Goal: Obtain resource: Download file/media

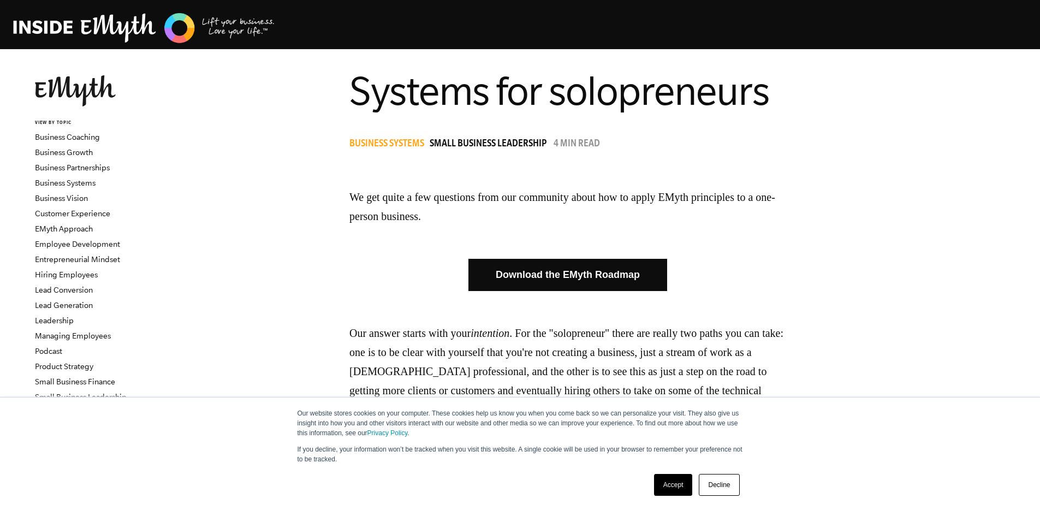
click at [666, 483] on link "Accept" at bounding box center [673, 485] width 39 height 22
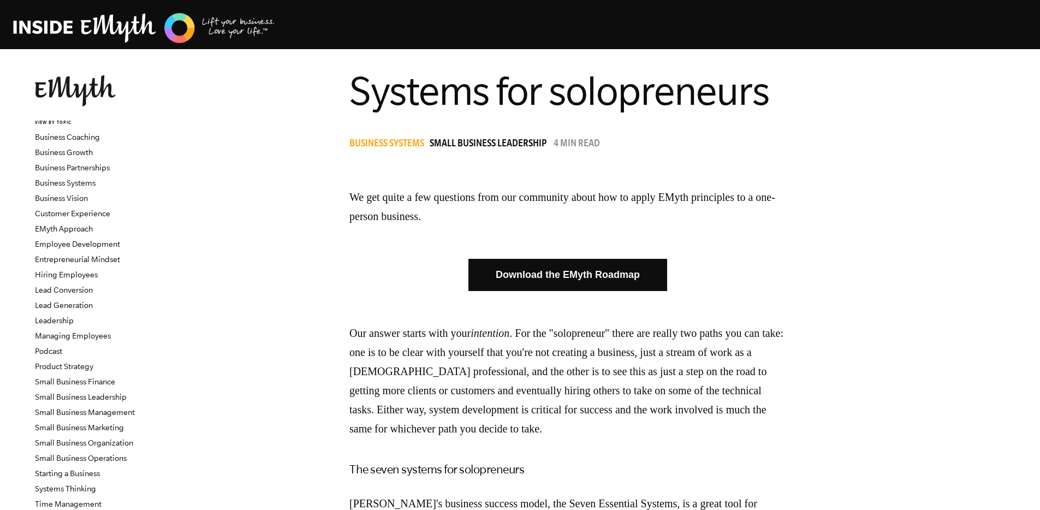
click at [667, 270] on link "Download the EMyth Roadmap" at bounding box center [567, 275] width 199 height 32
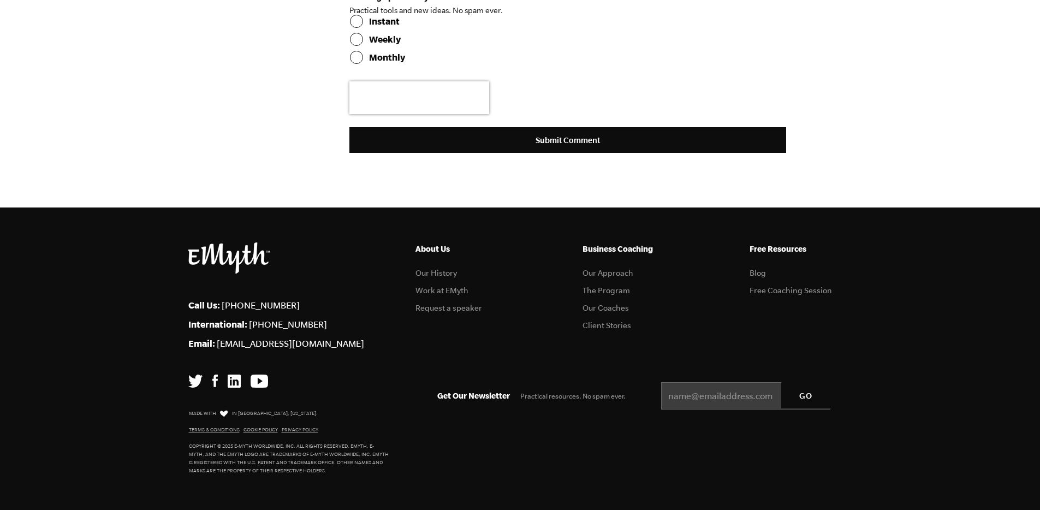
scroll to position [3030, 0]
click at [449, 271] on link "Our History" at bounding box center [435, 273] width 41 height 9
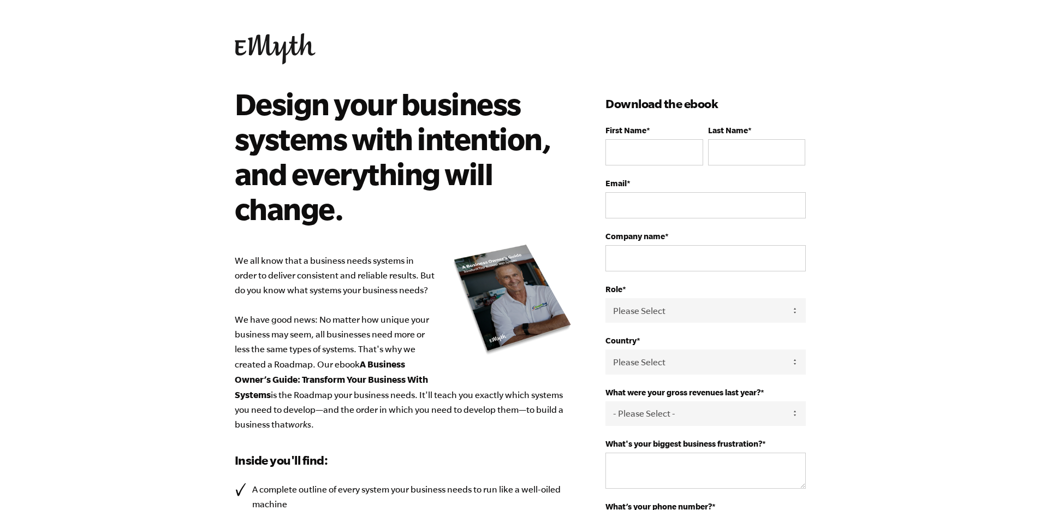
click at [600, 144] on div "Design your business systems with intention, and everything will change. We all…" at bounding box center [420, 405] width 371 height 639
click at [634, 151] on input "First Name *" at bounding box center [653, 152] width 97 height 26
type input "Kelly"
type input "Michaels"
type input "kelly@kellynicolecreative.com"
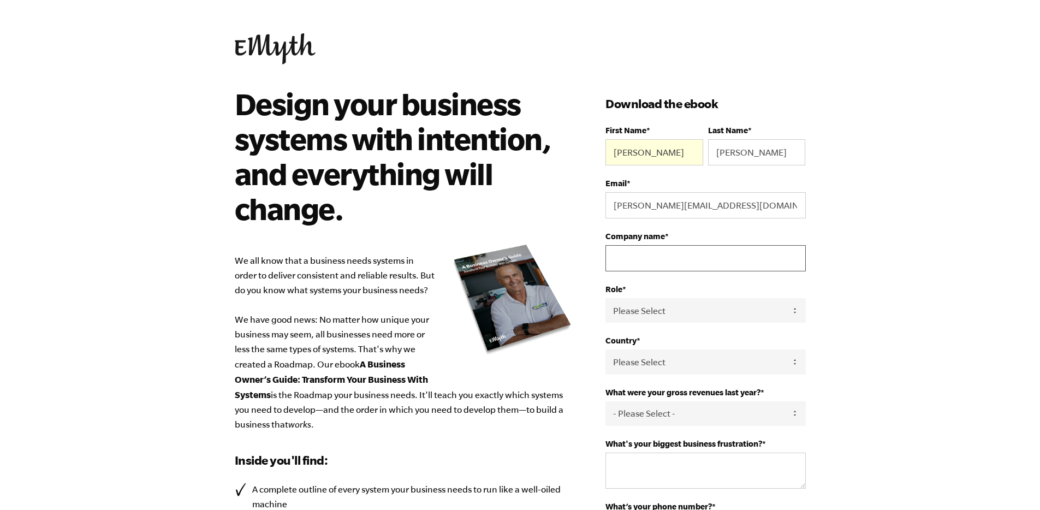
type input "Kelly Nicole Creative"
select select "United States"
type input "3175089993"
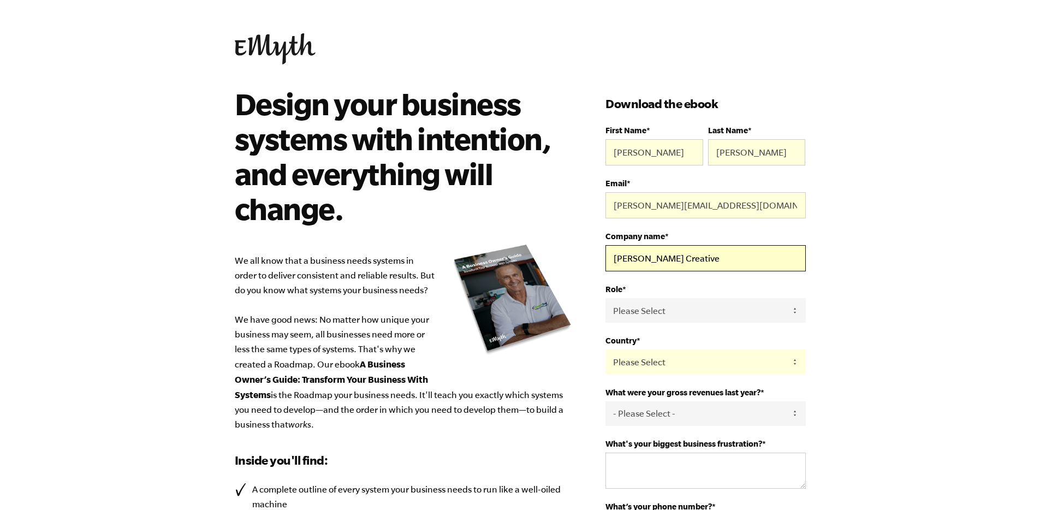
click at [659, 269] on input "Kelly Nicole Creative" at bounding box center [705, 258] width 200 height 26
type input "Exhale Virtual Solutions"
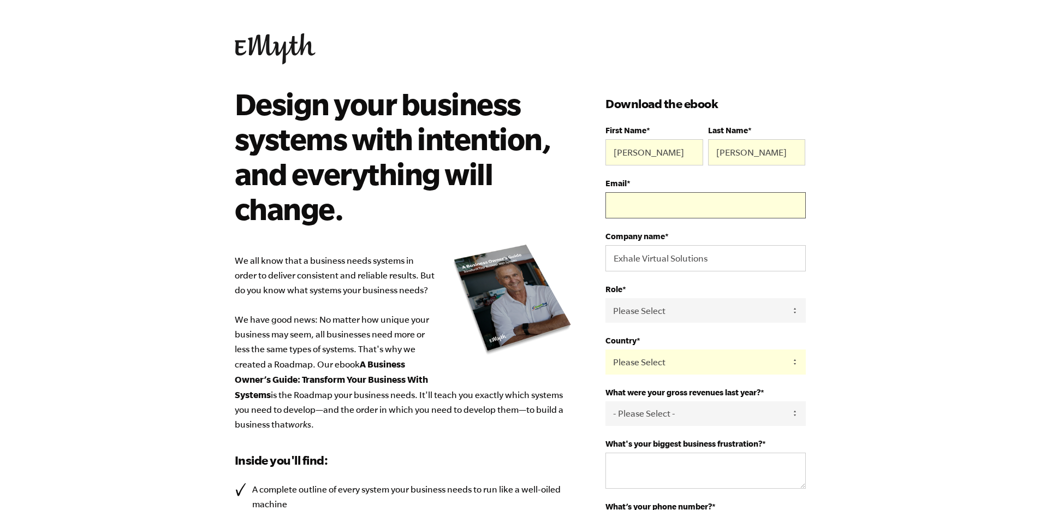
type input "kelly@exhalevirtualsolutions.com"
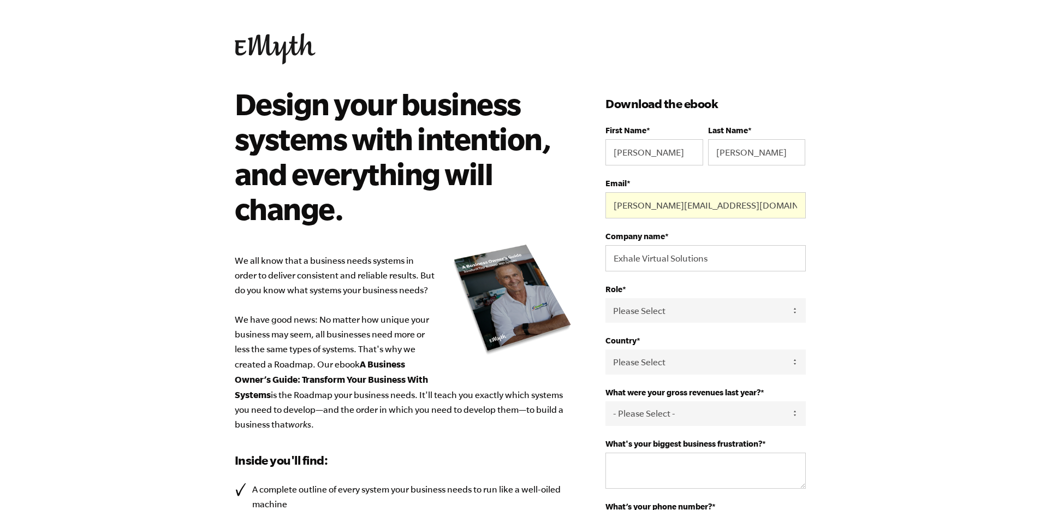
click at [877, 305] on body "Design your business systems with intention, and everything will change. We all…" at bounding box center [520, 255] width 1040 height 510
click at [803, 321] on select "Please Select Owner Partner / Co-Owner Executive Employee / Other" at bounding box center [705, 310] width 200 height 25
select select "Owner"
click at [869, 356] on body "Design your business systems with intention, and everything will change. We all…" at bounding box center [520, 255] width 1040 height 510
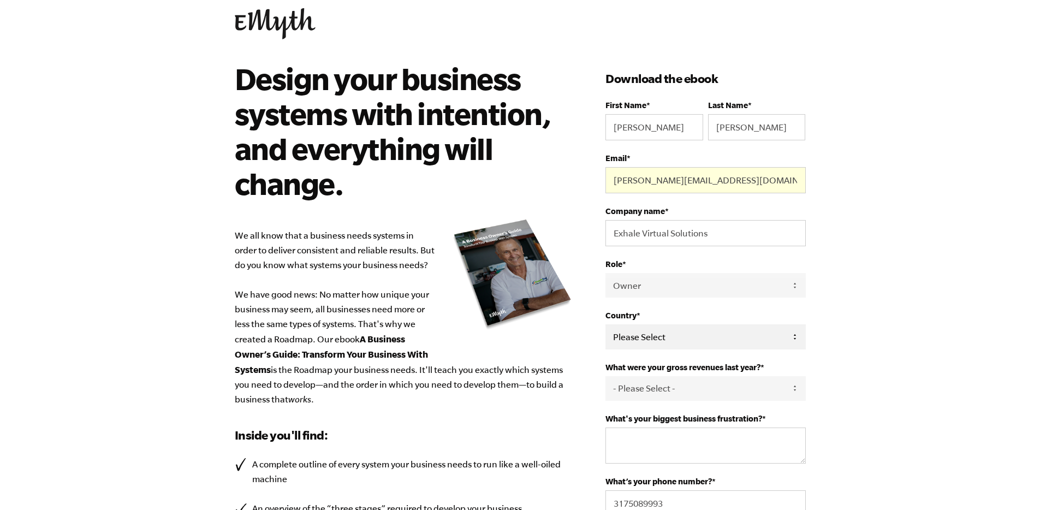
click at [767, 340] on select "Please Select United States Afghanistan Åland Islands Albania Algeria American …" at bounding box center [705, 336] width 200 height 25
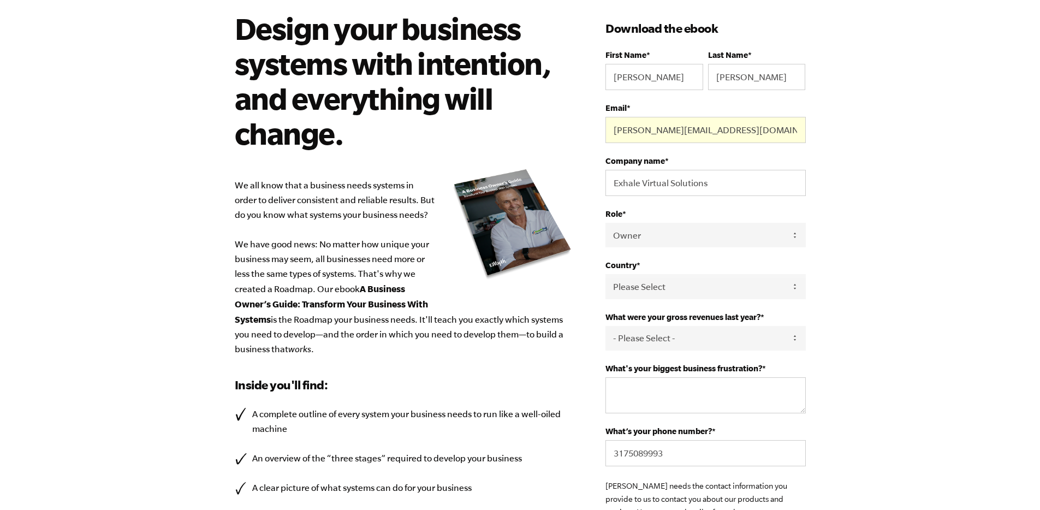
scroll to position [94, 0]
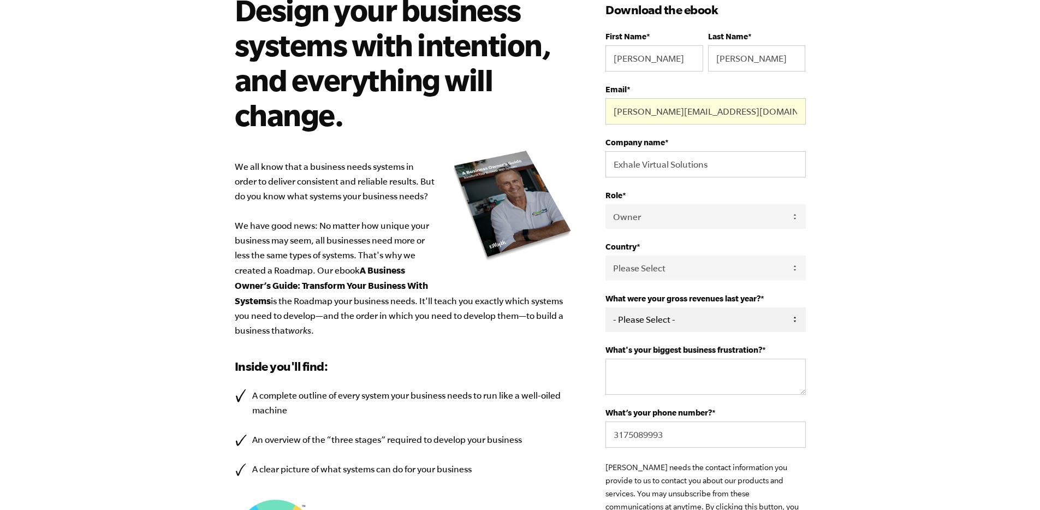
click at [776, 309] on select "- Please Select - 0-75K 76-150K 151-275K 276-500K 501-750K 751-1M 1-2.5M 2.5-5M…" at bounding box center [705, 319] width 200 height 25
select select "0-75K"
click at [859, 332] on body "Design your business systems with intention, and everything will change. We all…" at bounding box center [520, 161] width 1040 height 510
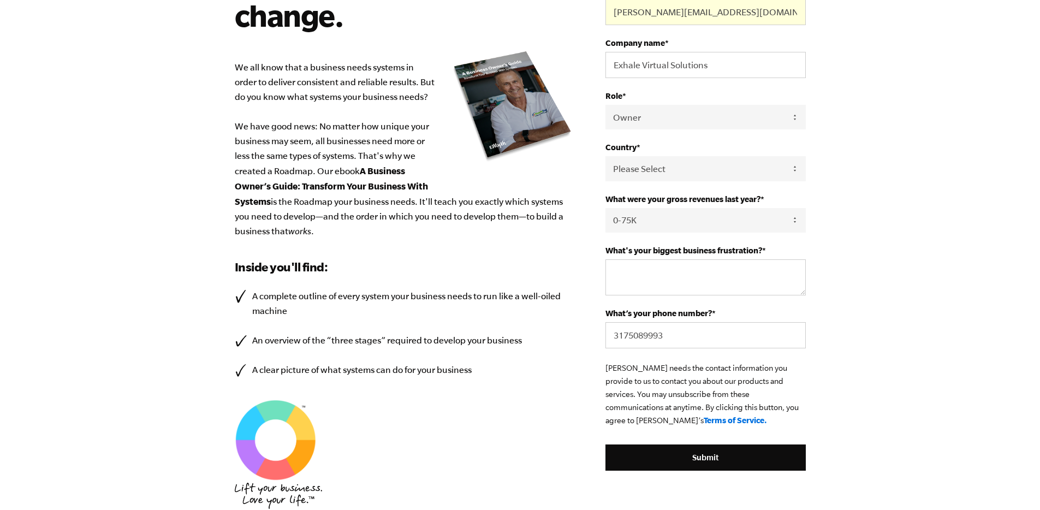
scroll to position [192, 0]
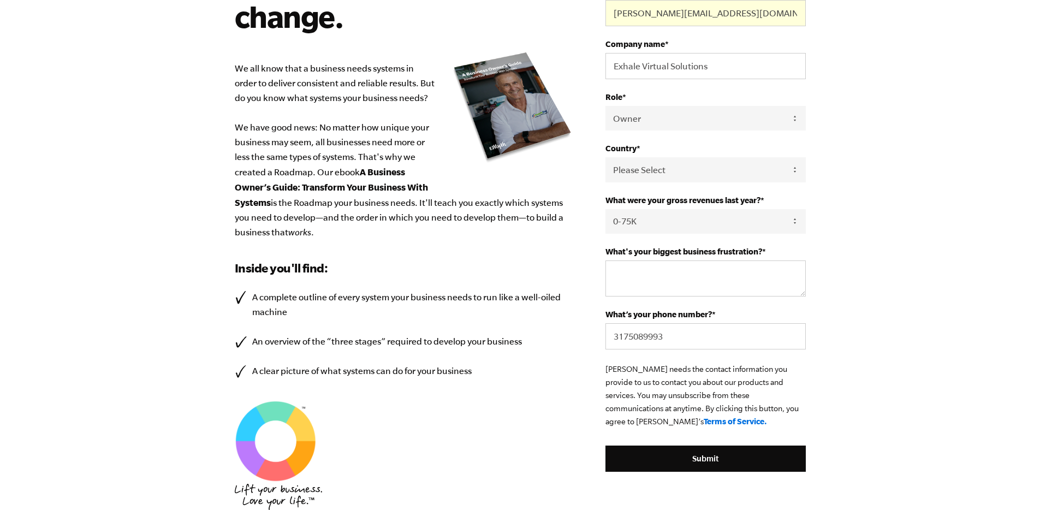
click at [767, 249] on label "What's your biggest business frustration? *" at bounding box center [705, 251] width 200 height 9
click at [767, 260] on textarea "What's your biggest business frustration? *" at bounding box center [705, 278] width 200 height 36
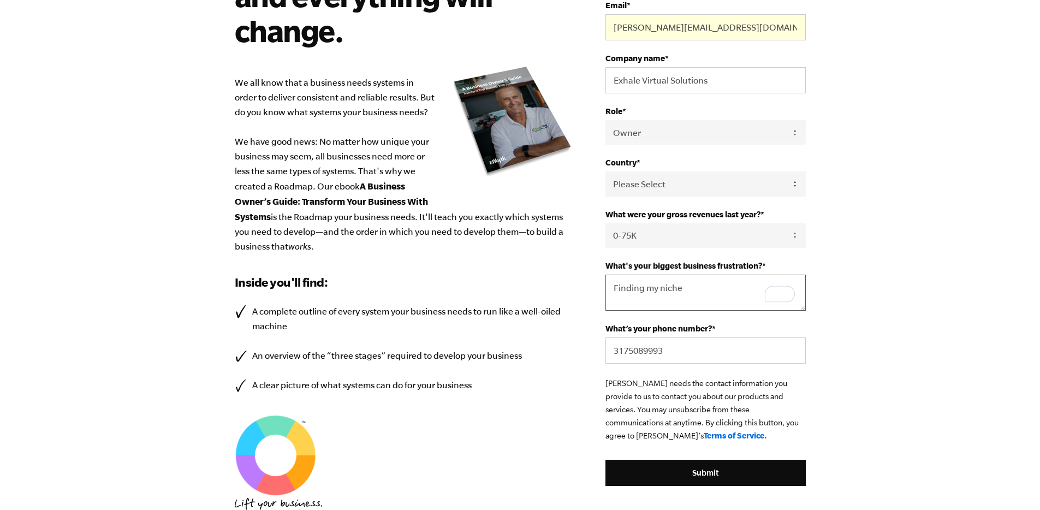
scroll to position [295, 0]
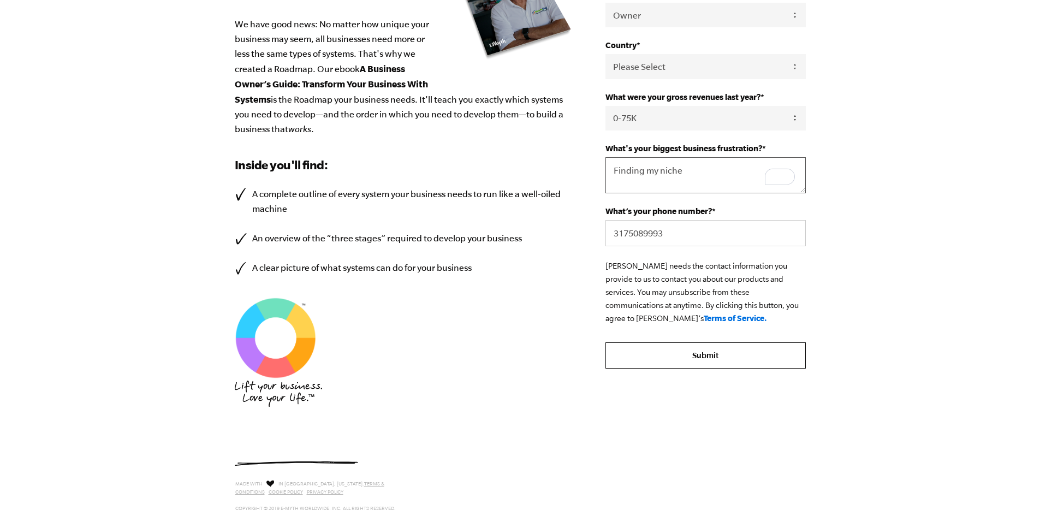
type textarea "Finding my niche"
click at [767, 362] on input "Submit" at bounding box center [705, 355] width 200 height 26
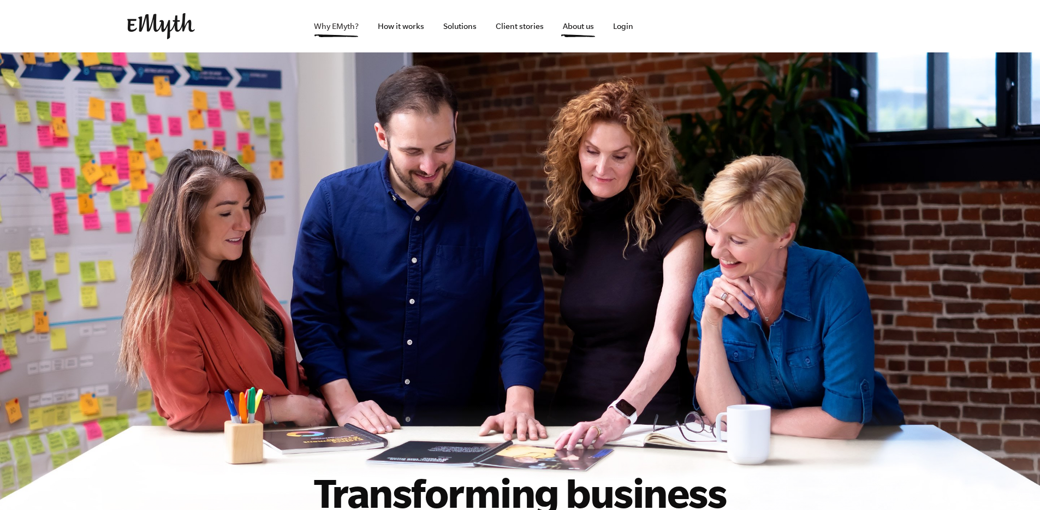
click at [335, 29] on link "Why EMyth?" at bounding box center [336, 26] width 62 height 52
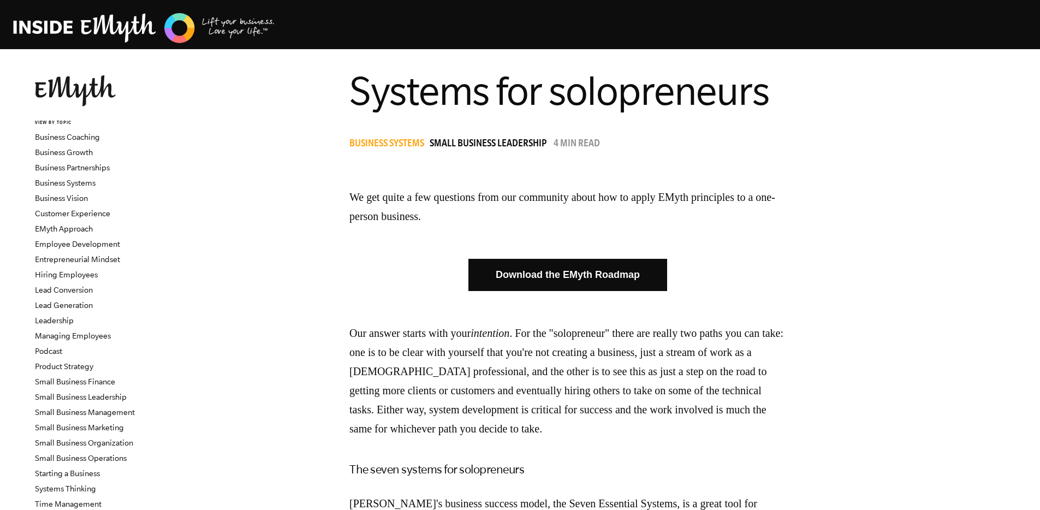
click at [87, 14] on img at bounding box center [144, 27] width 262 height 33
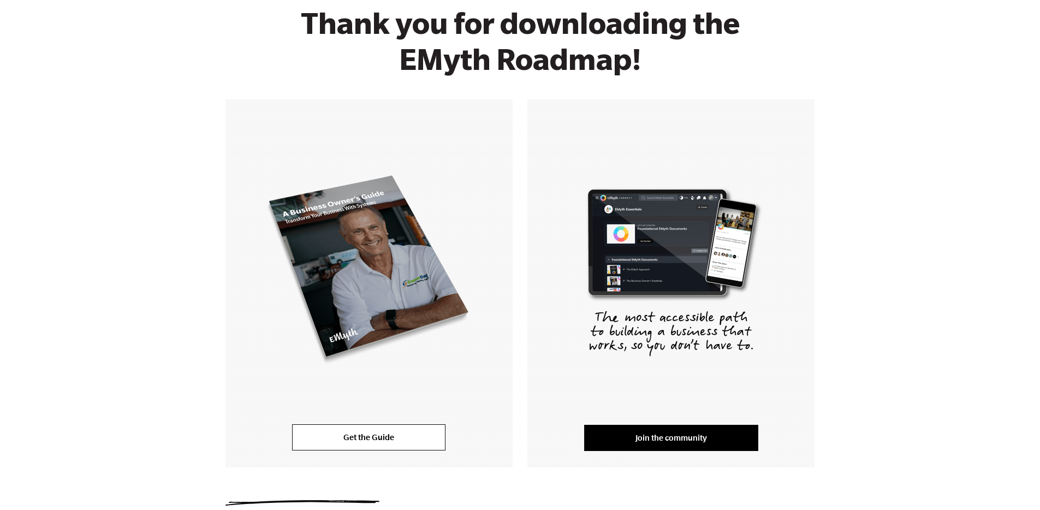
scroll to position [155, 0]
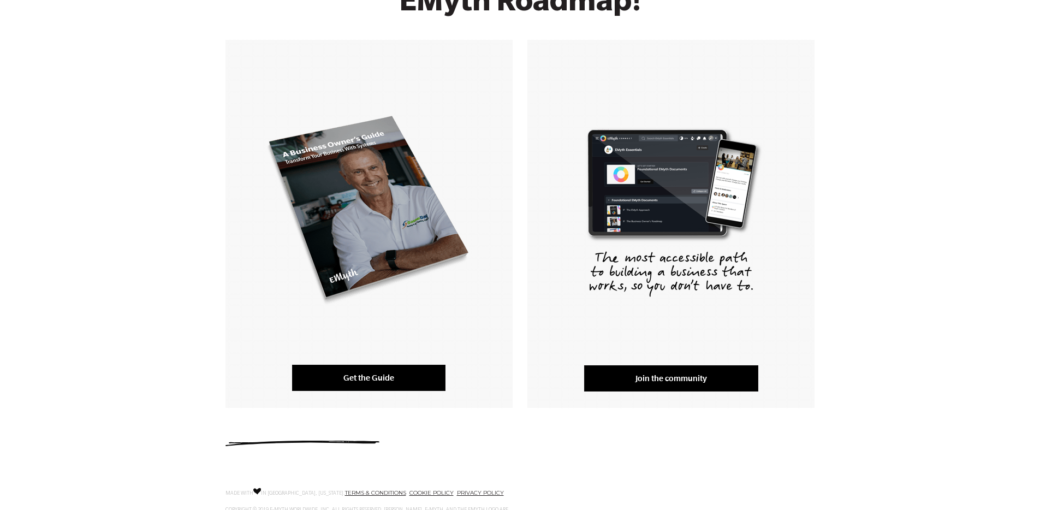
click at [363, 385] on link "Get the Guide" at bounding box center [368, 378] width 153 height 26
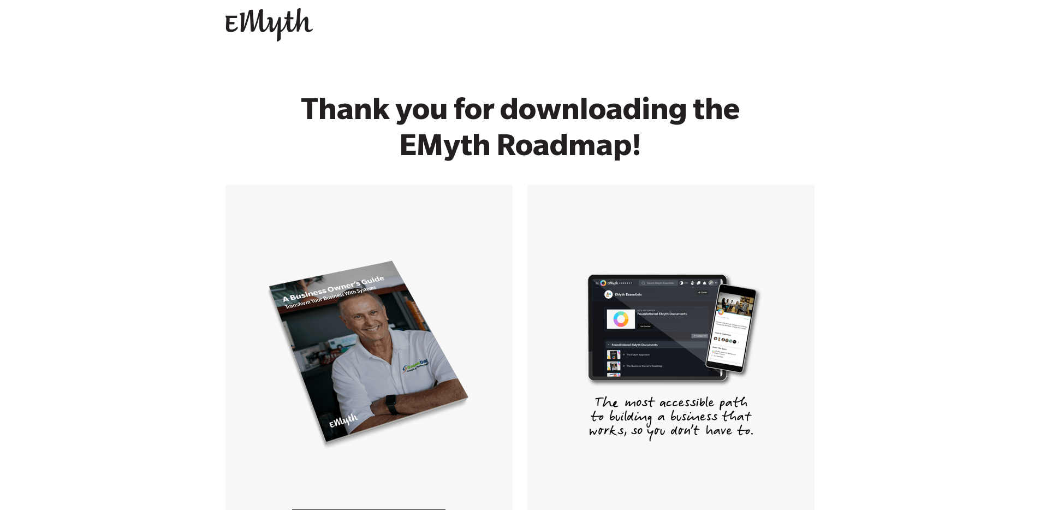
scroll to position [0, 0]
